Goal: Task Accomplishment & Management: Use online tool/utility

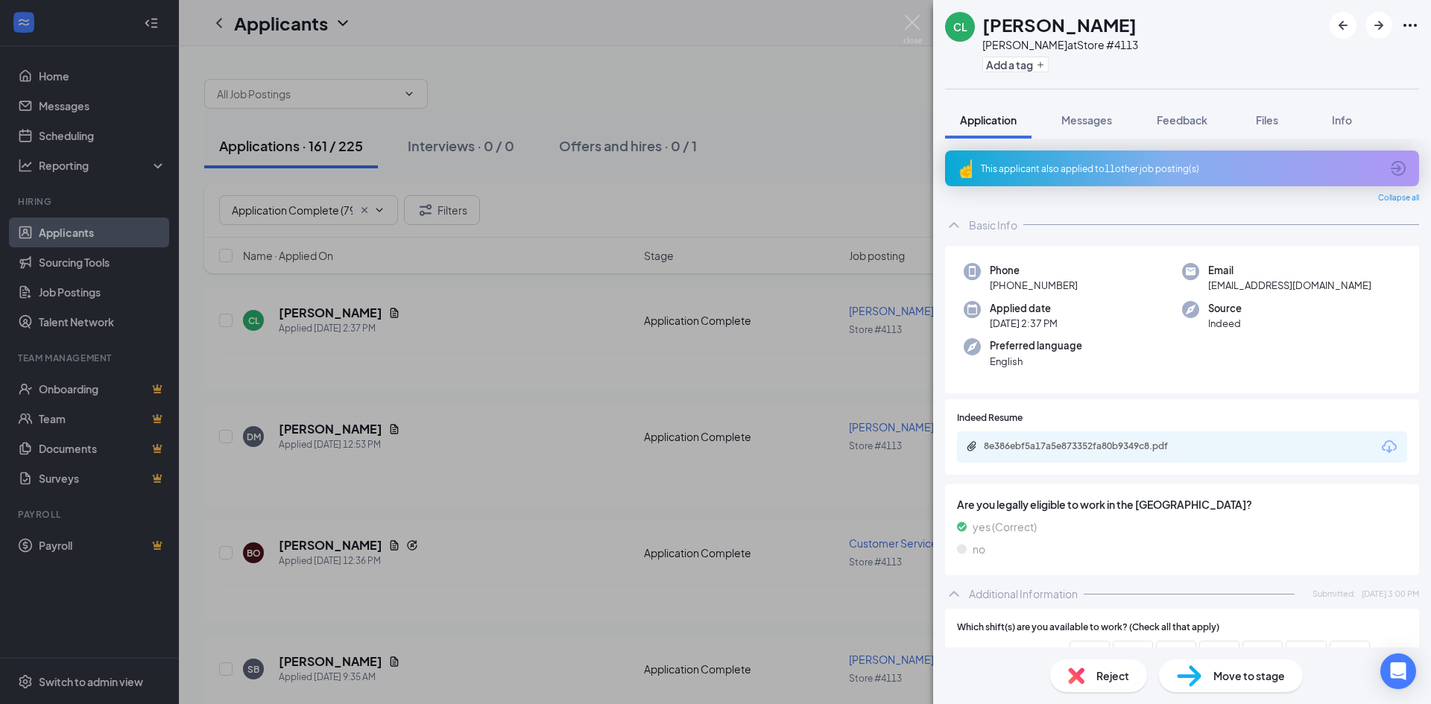
click at [537, 378] on div "CL [PERSON_NAME] [PERSON_NAME] at Store #4113 Add a tag Application Messages Fe…" at bounding box center [715, 352] width 1431 height 704
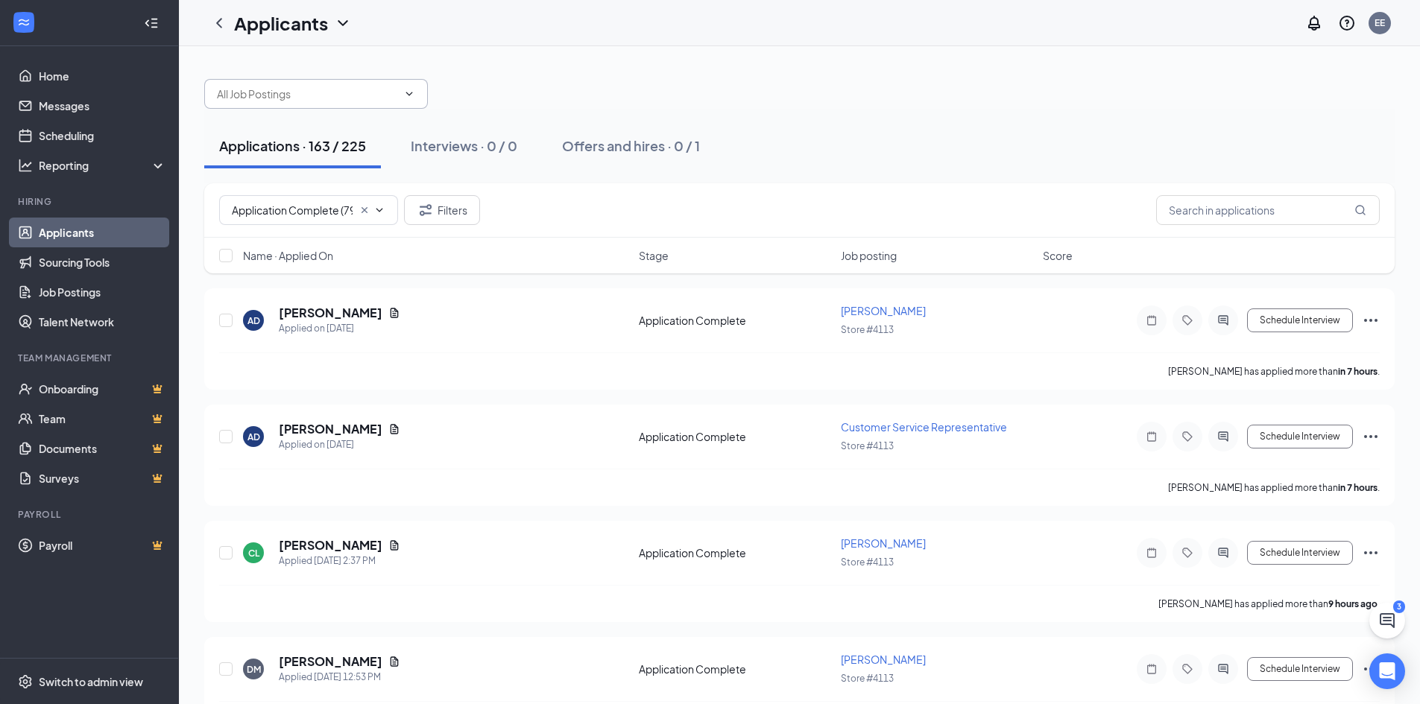
click at [314, 92] on input "text" at bounding box center [307, 94] width 180 height 16
type input "S"
type input "M"
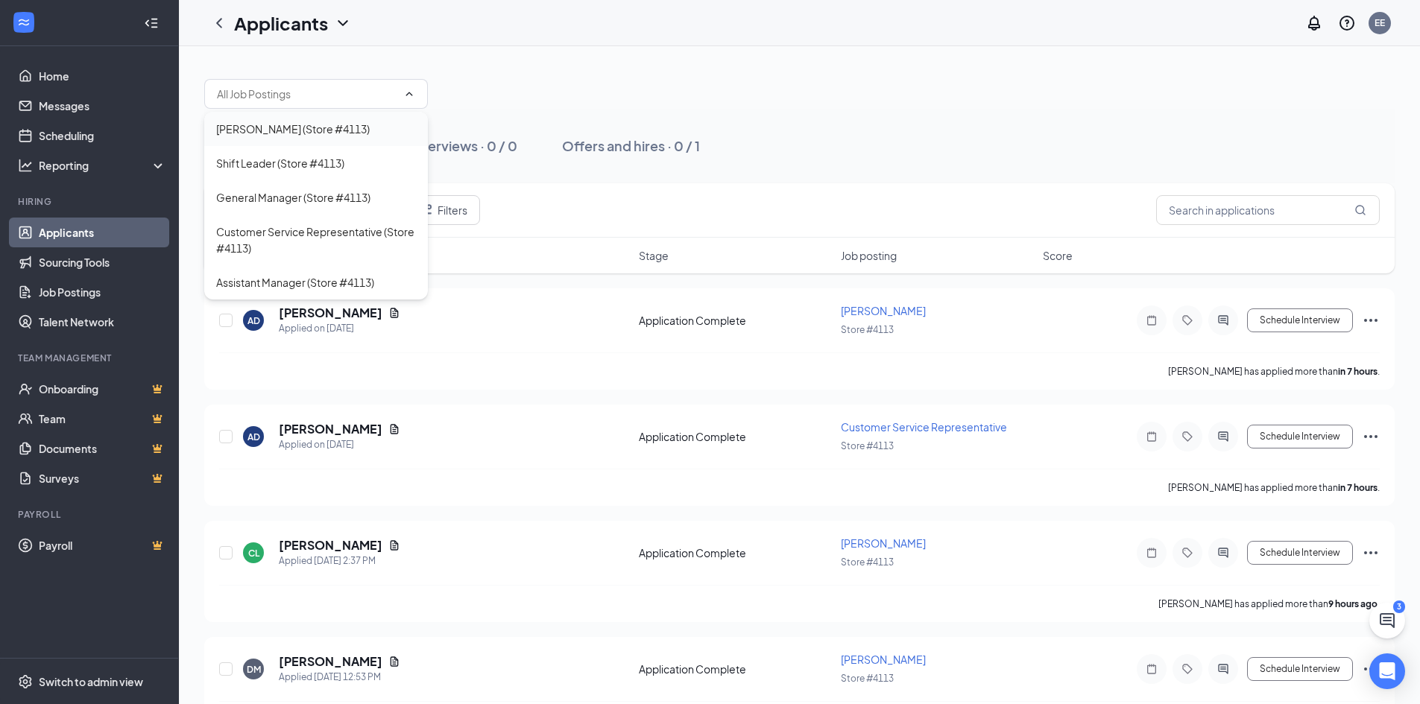
click at [294, 130] on div "[PERSON_NAME] (Store #4113)" at bounding box center [293, 129] width 154 height 16
type input "[PERSON_NAME] (Store #4113)"
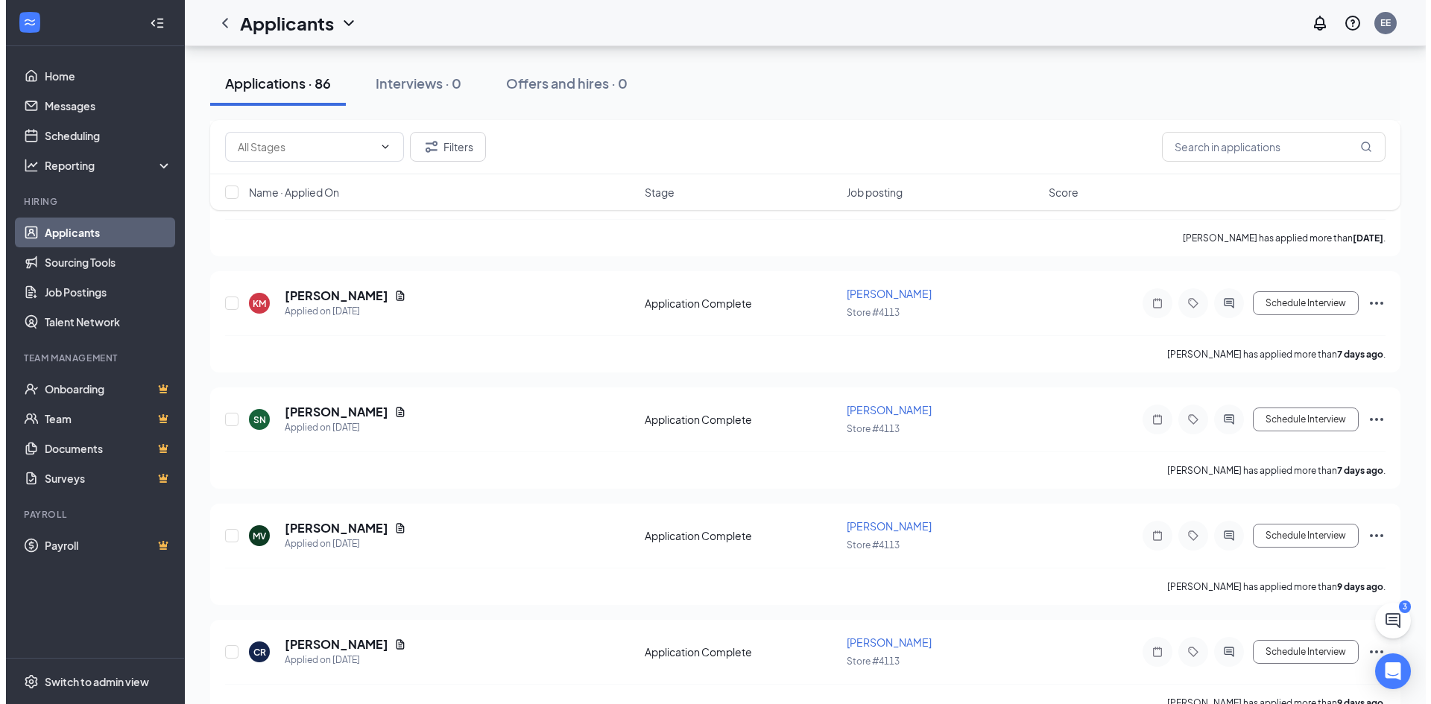
scroll to position [1863, 0]
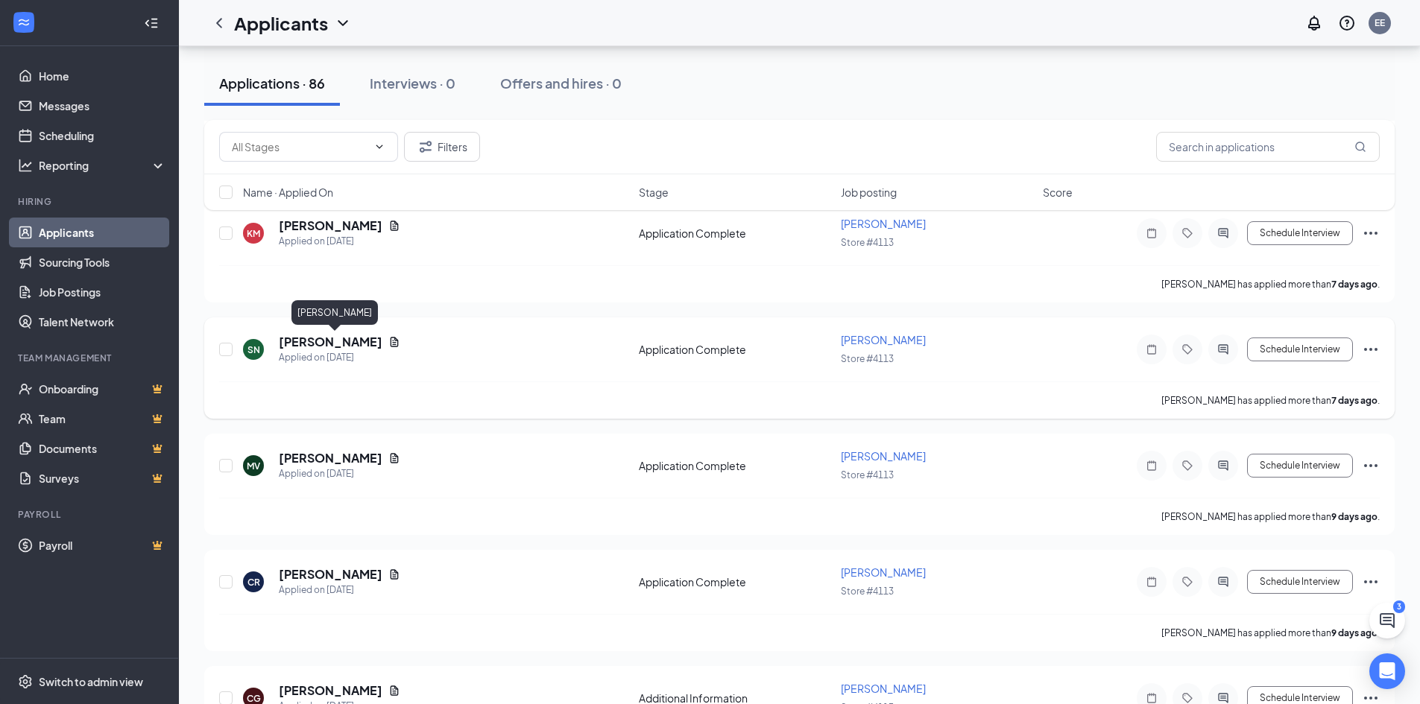
click at [318, 344] on h5 "[PERSON_NAME]" at bounding box center [331, 342] width 104 height 16
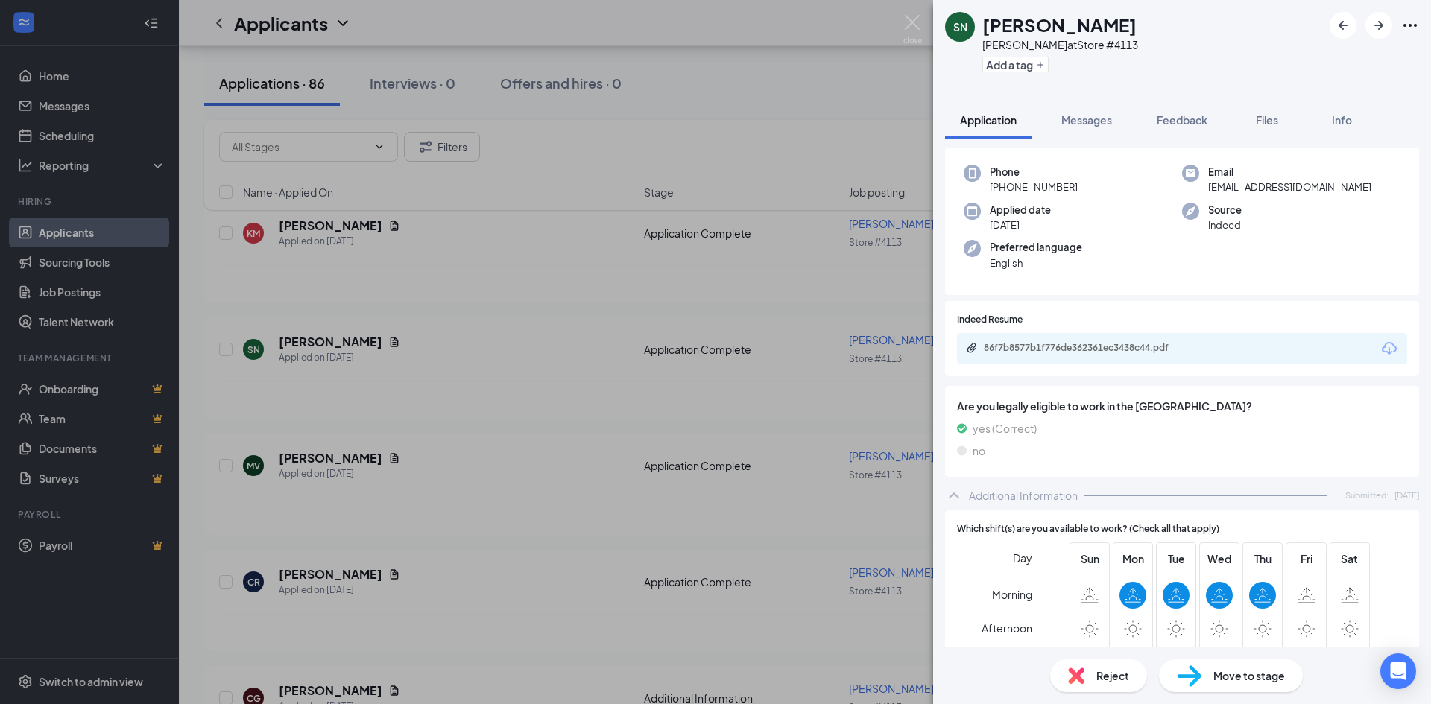
scroll to position [95, 0]
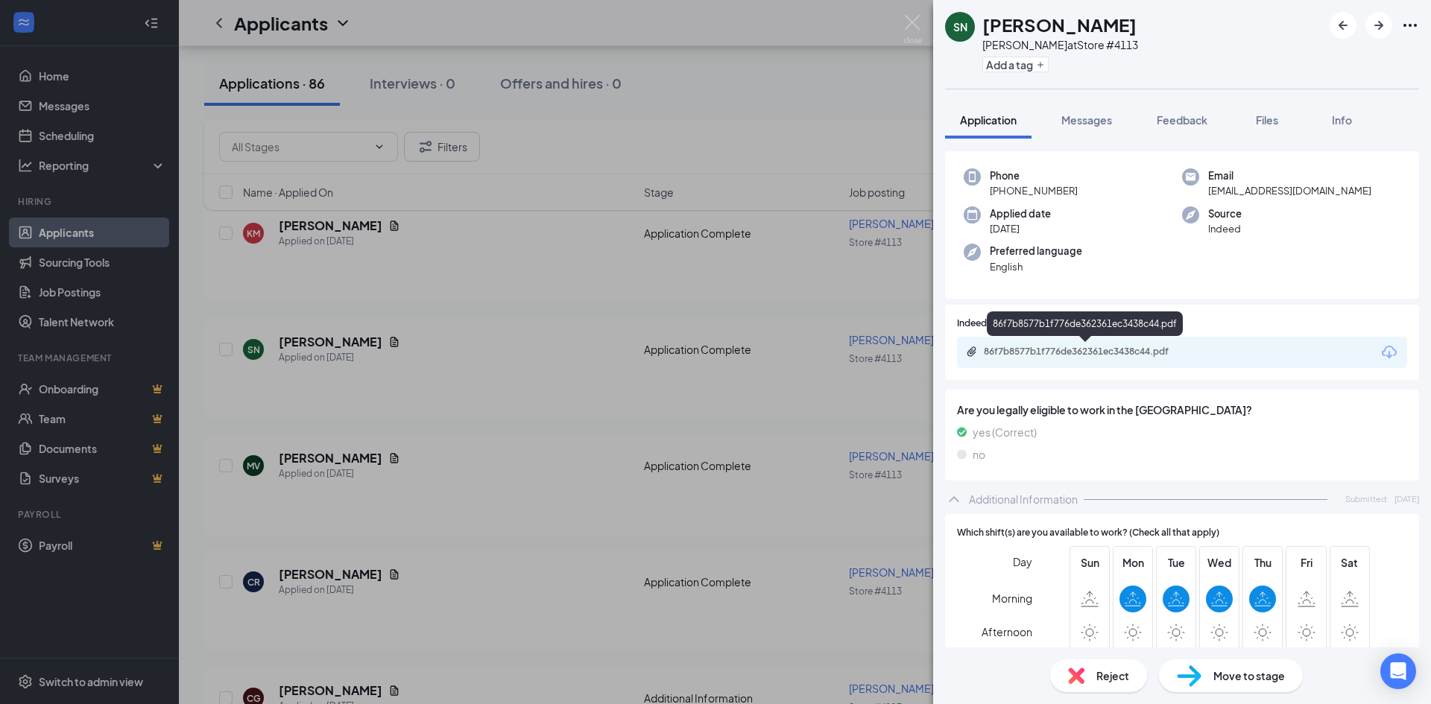
click at [1063, 350] on div "86f7b8577b1f776de362361ec3438c44.pdf" at bounding box center [1088, 352] width 209 height 12
